Goal: Use online tool/utility: Utilize a website feature to perform a specific function

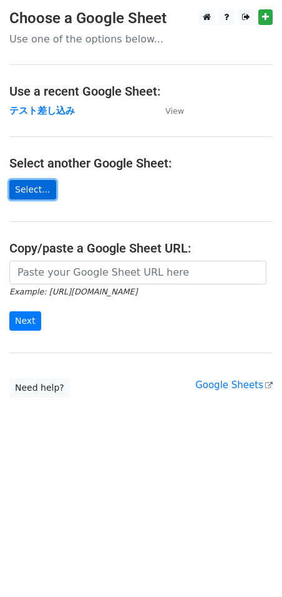
click at [35, 191] on link "Select..." at bounding box center [32, 189] width 47 height 19
click at [38, 111] on strong "テスト差し込み" at bounding box center [42, 110] width 66 height 11
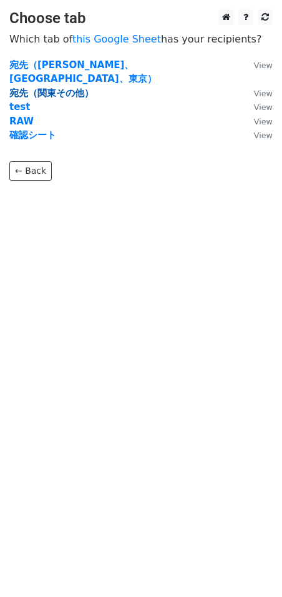
click at [32, 87] on strong "宛先（関東その他）" at bounding box center [51, 92] width 84 height 11
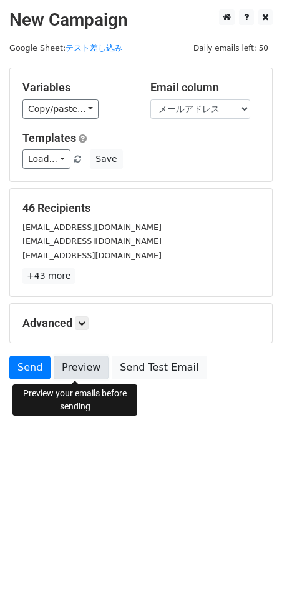
click at [64, 376] on link "Preview" at bounding box center [81, 368] width 55 height 24
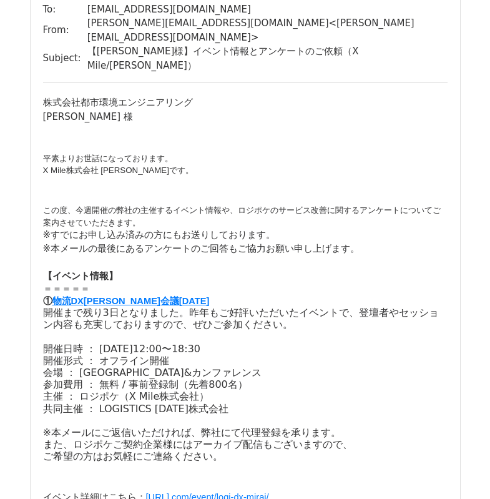
scroll to position [62, 0]
